Goal: Task Accomplishment & Management: Use online tool/utility

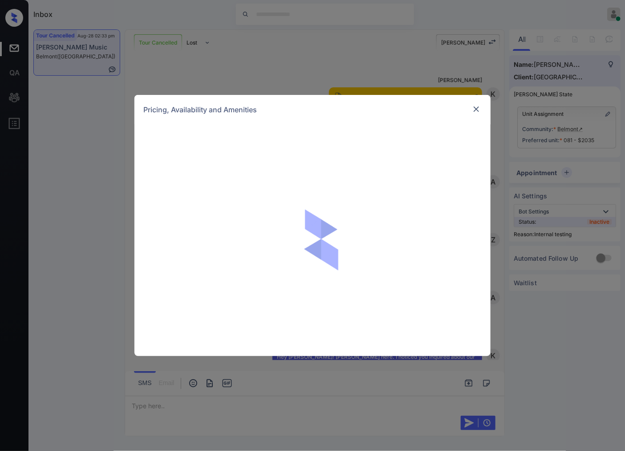
scroll to position [3972, 0]
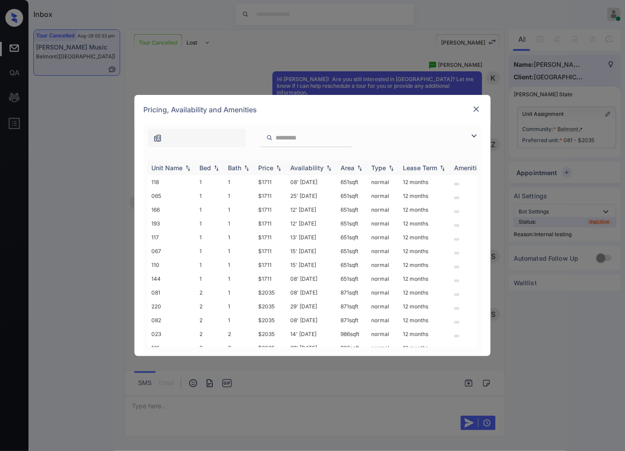
click at [280, 166] on img at bounding box center [278, 168] width 9 height 6
click at [280, 166] on img at bounding box center [278, 167] width 9 height 7
drag, startPoint x: 277, startPoint y: 181, endPoint x: 266, endPoint y: 180, distance: 11.6
click at [255, 181] on td "$1711" at bounding box center [271, 182] width 32 height 14
copy td "$1711"
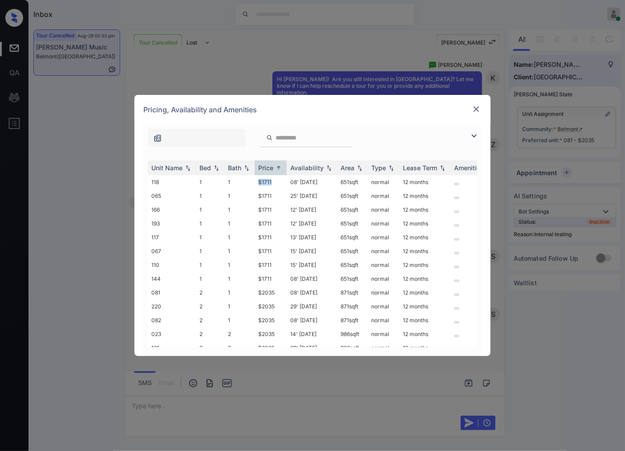
click at [475, 108] on img at bounding box center [476, 109] width 9 height 9
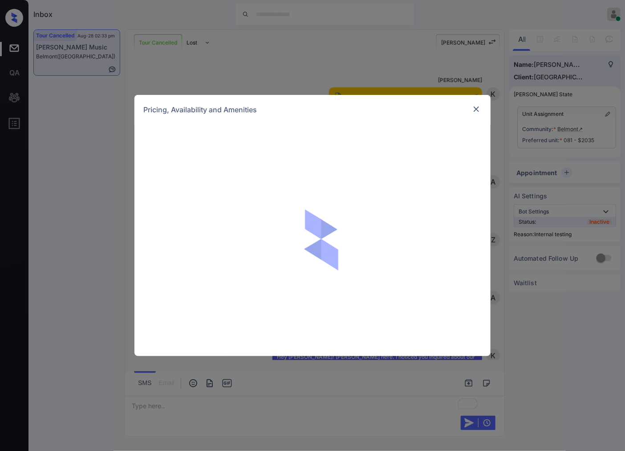
scroll to position [4032, 0]
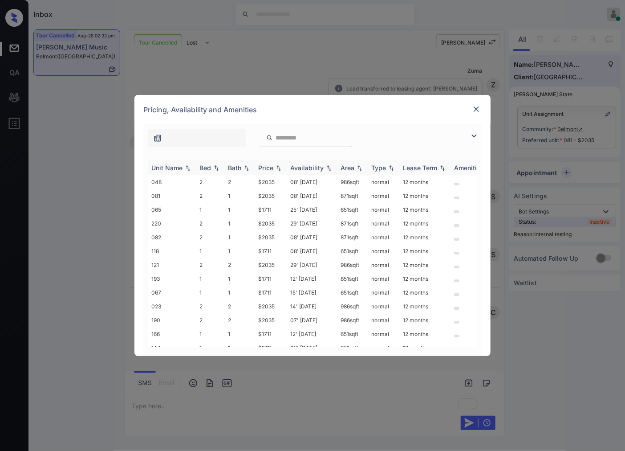
click at [278, 164] on div "Price" at bounding box center [270, 168] width 25 height 8
click at [278, 165] on img at bounding box center [278, 168] width 9 height 6
click at [477, 111] on img at bounding box center [476, 109] width 9 height 9
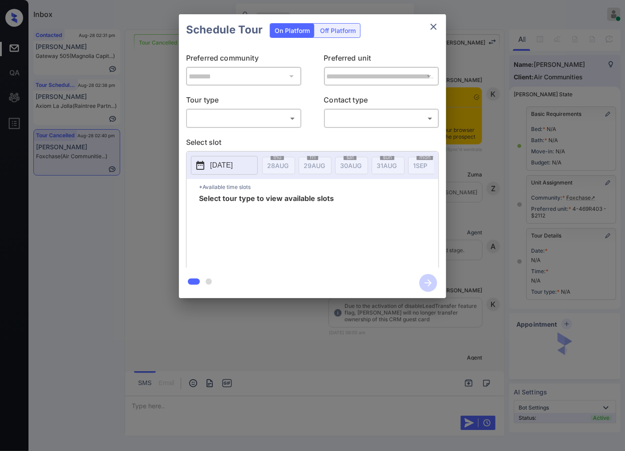
scroll to position [2731, 0]
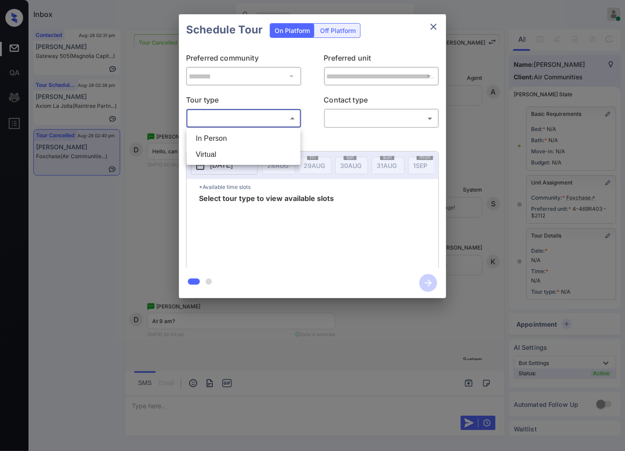
drag, startPoint x: 278, startPoint y: 118, endPoint x: 274, endPoint y: 123, distance: 6.7
click at [278, 118] on body "Inbox Caroline Dacanay Online Set yourself offline Set yourself on break Profil…" at bounding box center [312, 225] width 625 height 451
click at [270, 139] on li "In Person" at bounding box center [244, 139] width 110 height 16
type input "********"
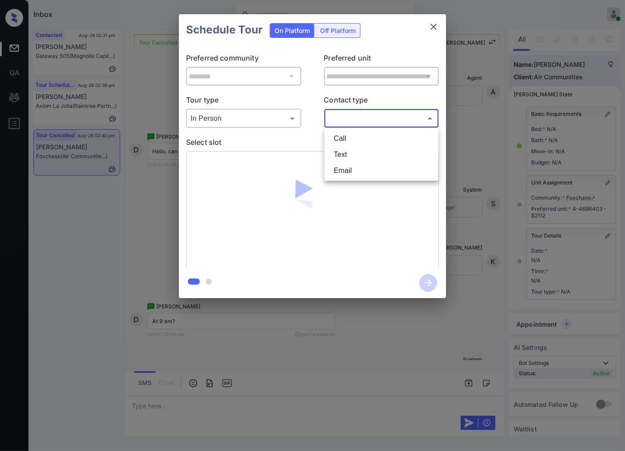
click at [346, 119] on body "Inbox Caroline Dacanay Online Set yourself offline Set yourself on break Profil…" at bounding box center [312, 225] width 625 height 451
click at [344, 152] on li "Text" at bounding box center [382, 155] width 110 height 16
type input "****"
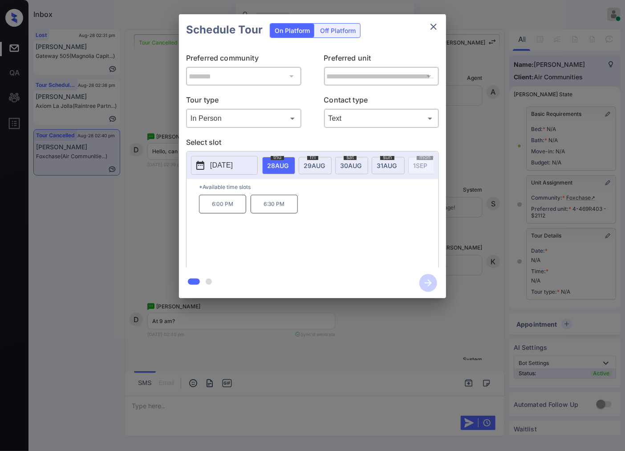
click at [318, 166] on span "29 AUG" at bounding box center [314, 166] width 21 height 8
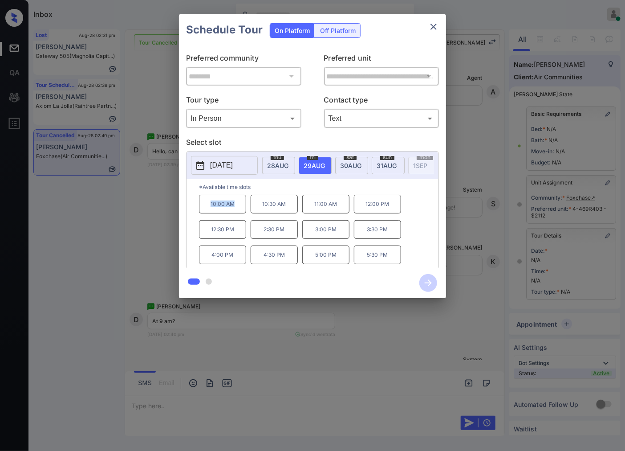
drag, startPoint x: 205, startPoint y: 213, endPoint x: 196, endPoint y: 213, distance: 8.9
click at [196, 213] on div "*Available time slots 10:00 AM 10:30 AM 11:00 AM 12:00 PM 12:30 PM 2:30 PM 3:00…" at bounding box center [313, 224] width 252 height 91
copy p "10:00 AM"
click at [237, 407] on div at bounding box center [312, 225] width 625 height 451
